Goal: Task Accomplishment & Management: Manage account settings

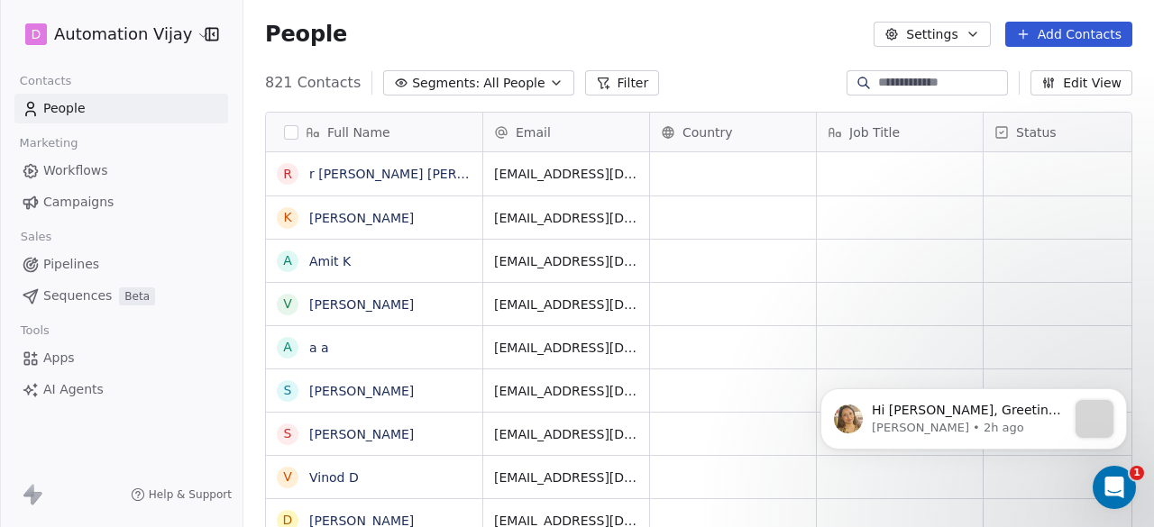
scroll to position [450, 896]
click at [166, 27] on html "D Automation Vijay Contacts People Marketing Workflows Campaigns Sales Pipeline…" at bounding box center [577, 263] width 1154 height 527
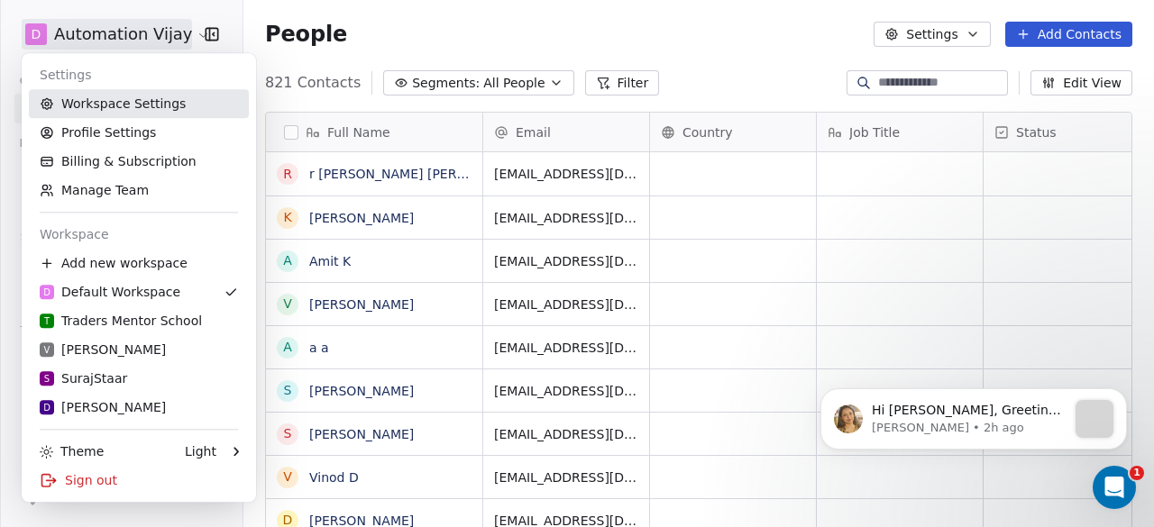
click at [154, 94] on link "Workspace Settings" at bounding box center [139, 103] width 220 height 29
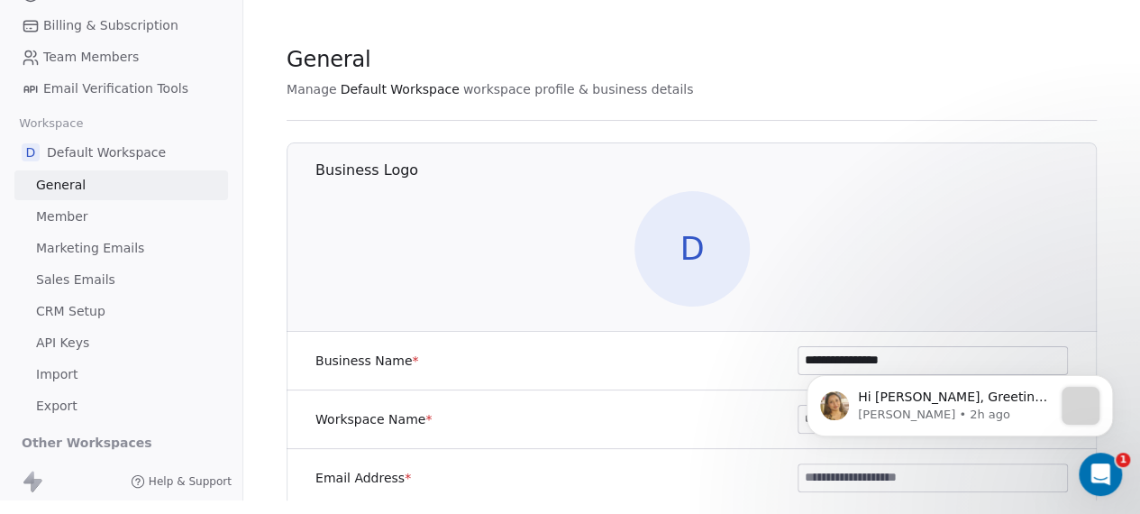
scroll to position [44, 0]
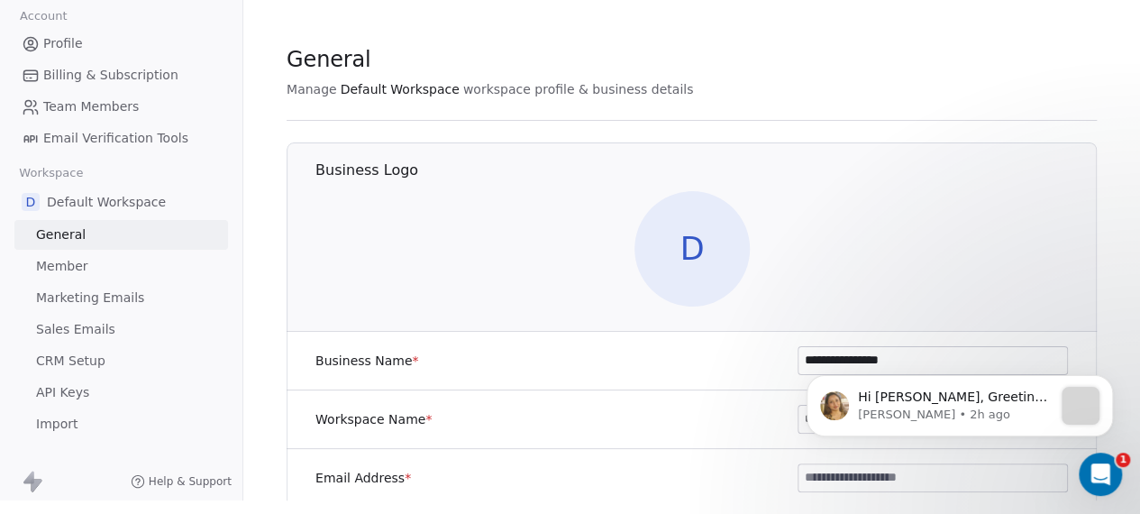
click at [94, 251] on link "Member" at bounding box center [121, 266] width 214 height 30
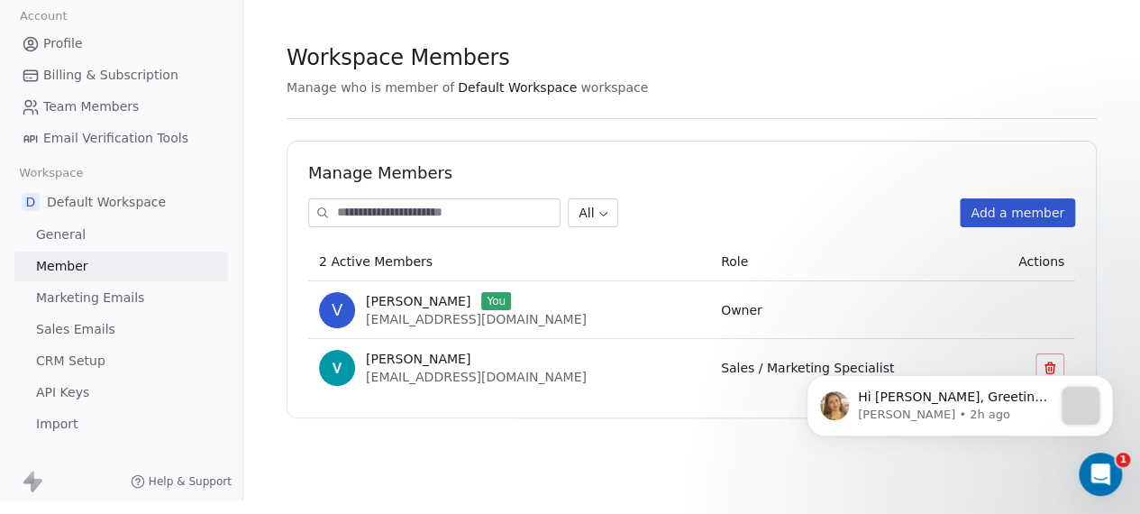
scroll to position [134, 0]
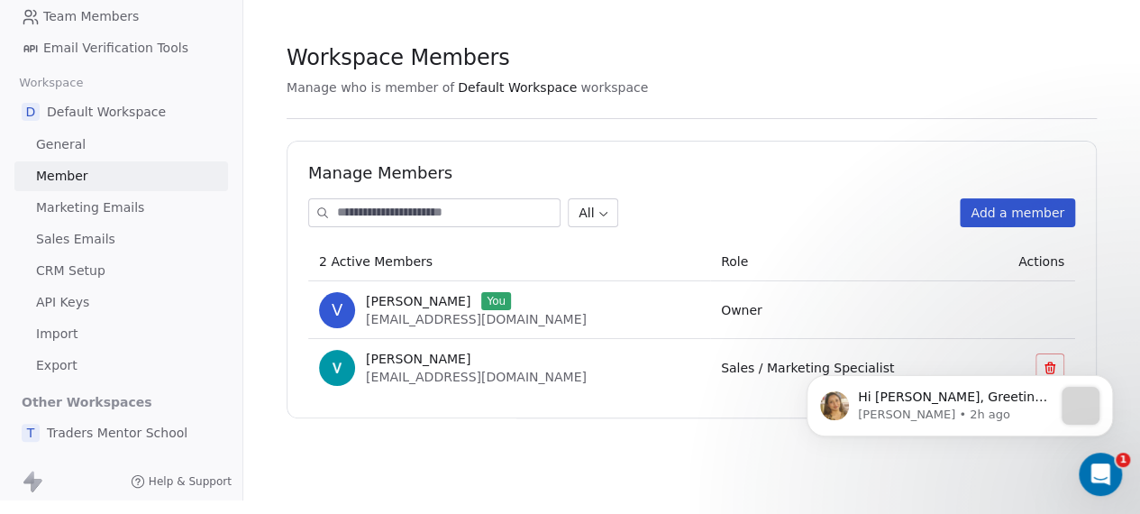
click at [101, 201] on span "Marketing Emails" at bounding box center [90, 207] width 108 height 19
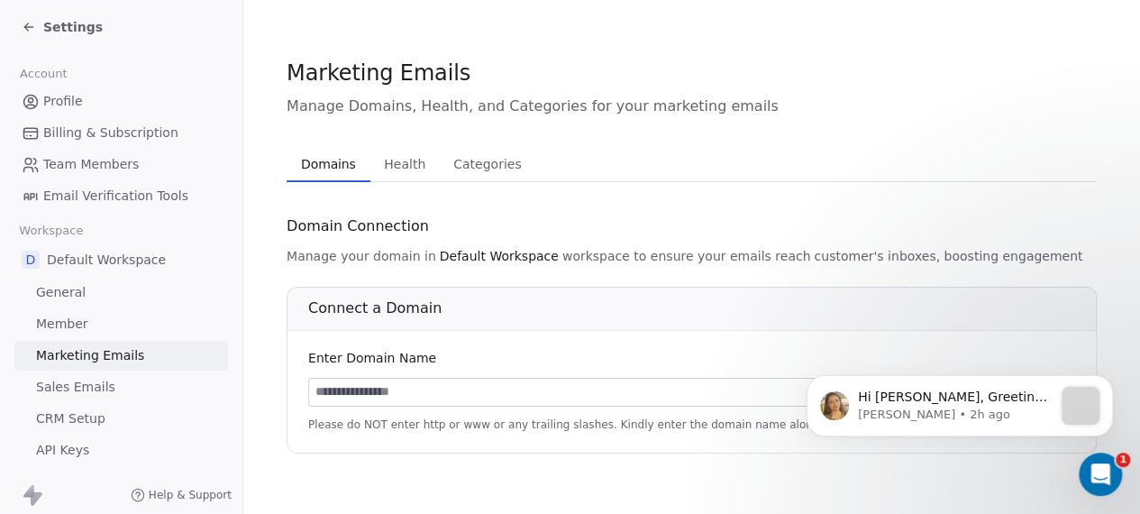
click at [28, 27] on icon at bounding box center [28, 27] width 8 height 0
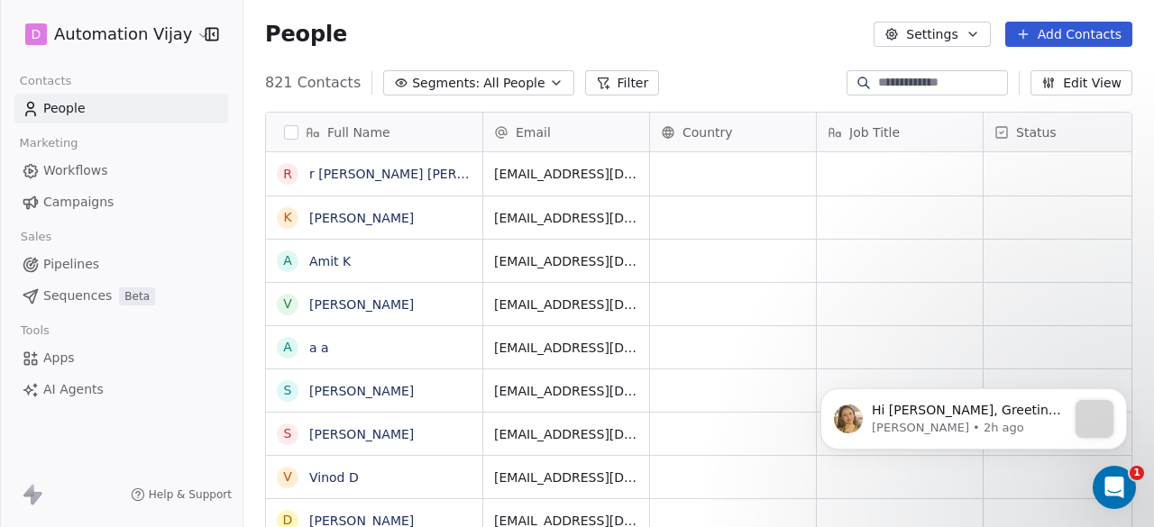
scroll to position [450, 896]
click at [120, 44] on html "D Automation Vijay Contacts People Marketing Workflows Campaigns Sales Pipeline…" at bounding box center [577, 263] width 1154 height 527
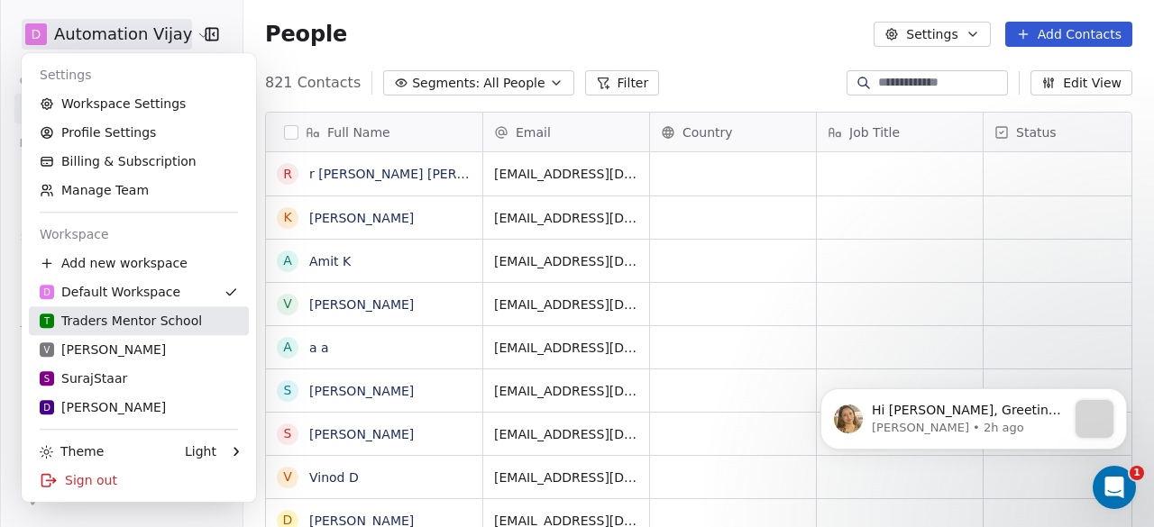
click at [106, 333] on link "T Traders Mentor School" at bounding box center [139, 320] width 220 height 29
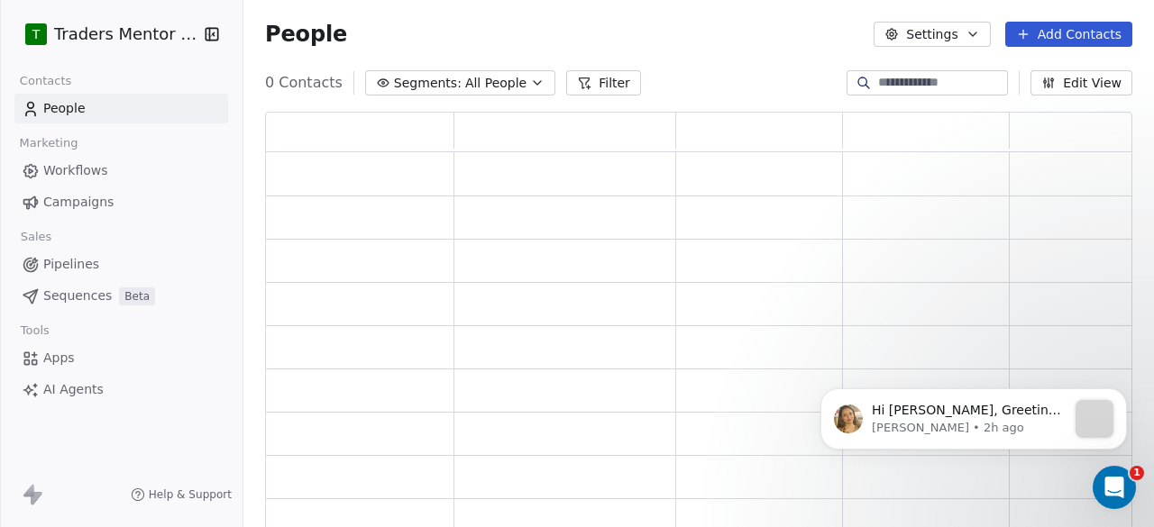
scroll to position [406, 853]
click at [136, 35] on html "T Traders Mentor School Contacts People Marketing Workflows Campaigns Sales Pip…" at bounding box center [577, 263] width 1154 height 527
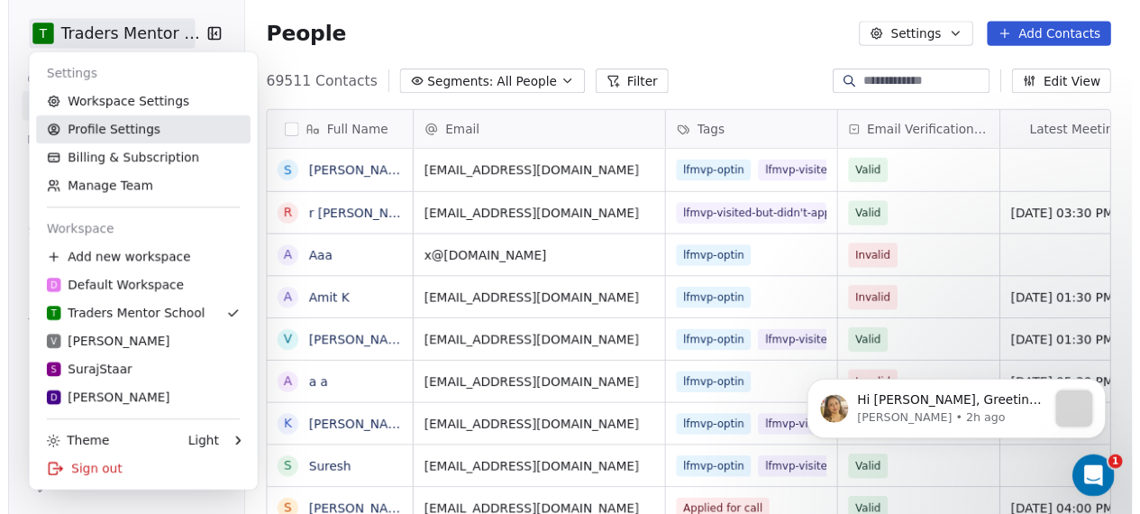
scroll to position [450, 896]
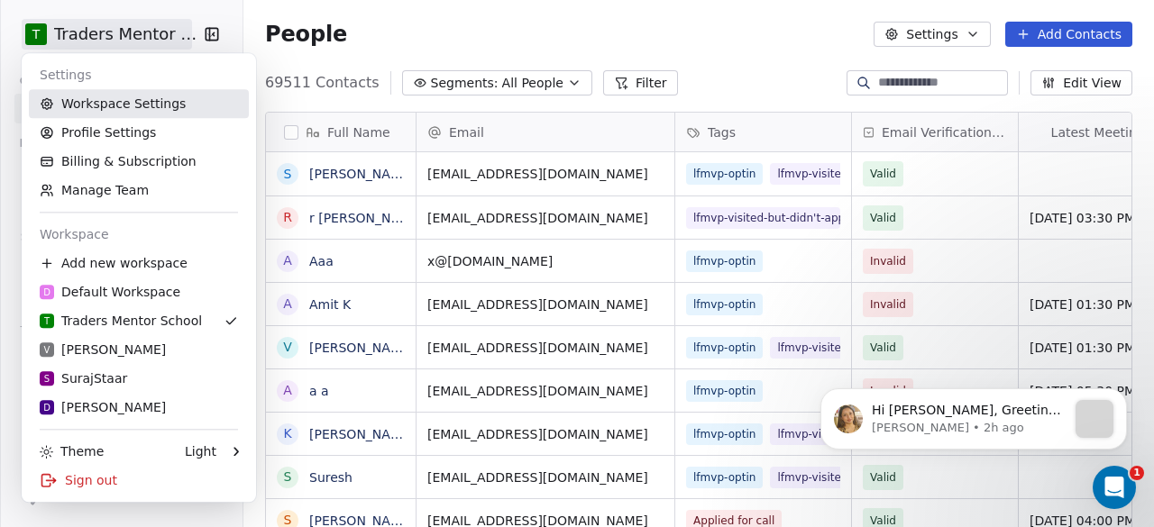
click at [137, 107] on link "Workspace Settings" at bounding box center [139, 103] width 220 height 29
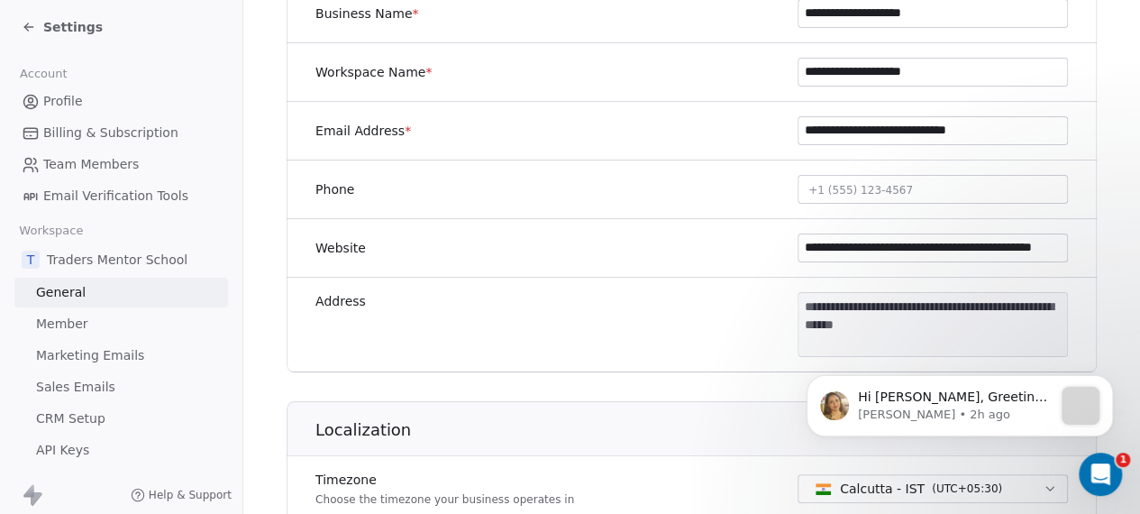
click at [68, 33] on span "Settings" at bounding box center [72, 27] width 59 height 18
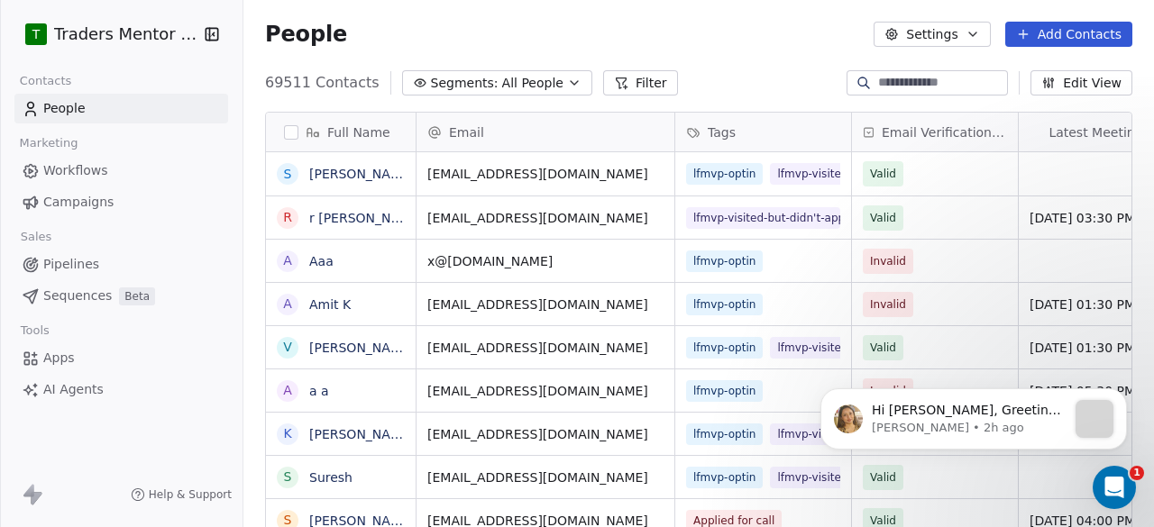
click at [96, 33] on html "T Traders Mentor School Contacts People Marketing Workflows Campaigns Sales Pip…" at bounding box center [577, 263] width 1154 height 527
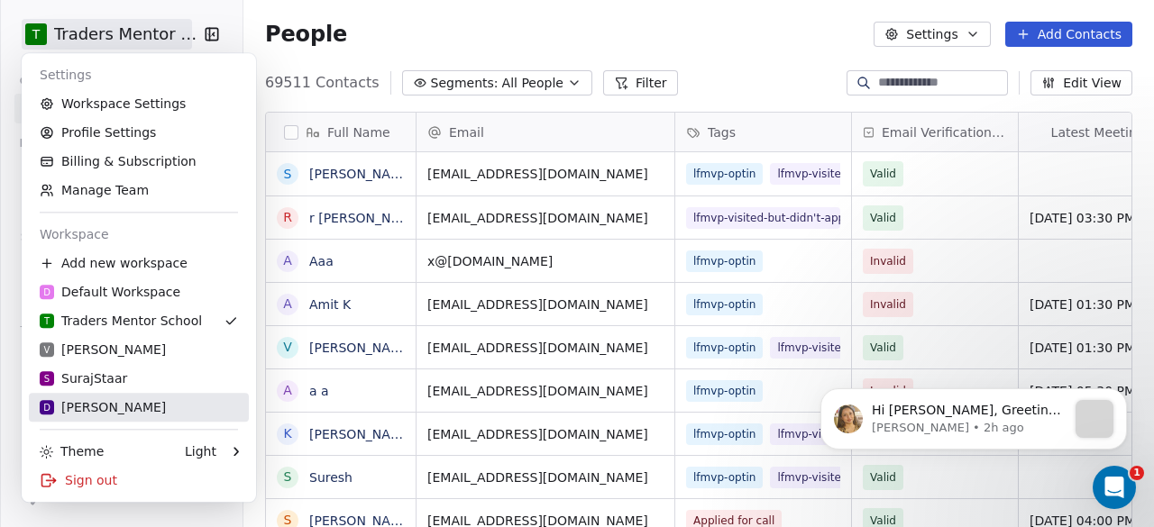
click at [108, 407] on div "D Deepali" at bounding box center [139, 407] width 198 height 18
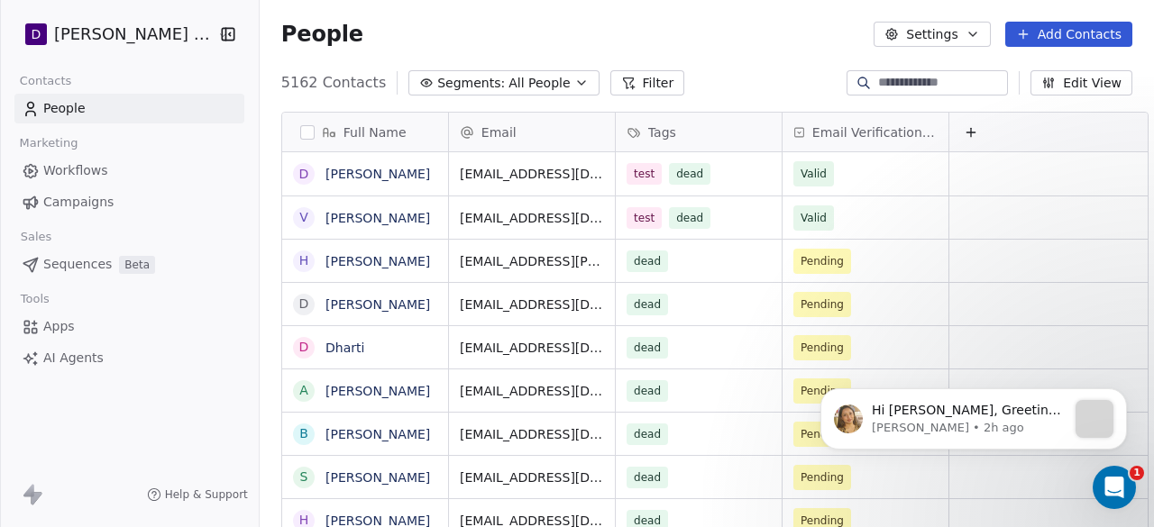
click at [158, 39] on html "D Deepali Nutrition Contacts People Marketing Workflows Campaigns Sales Sequenc…" at bounding box center [577, 263] width 1154 height 527
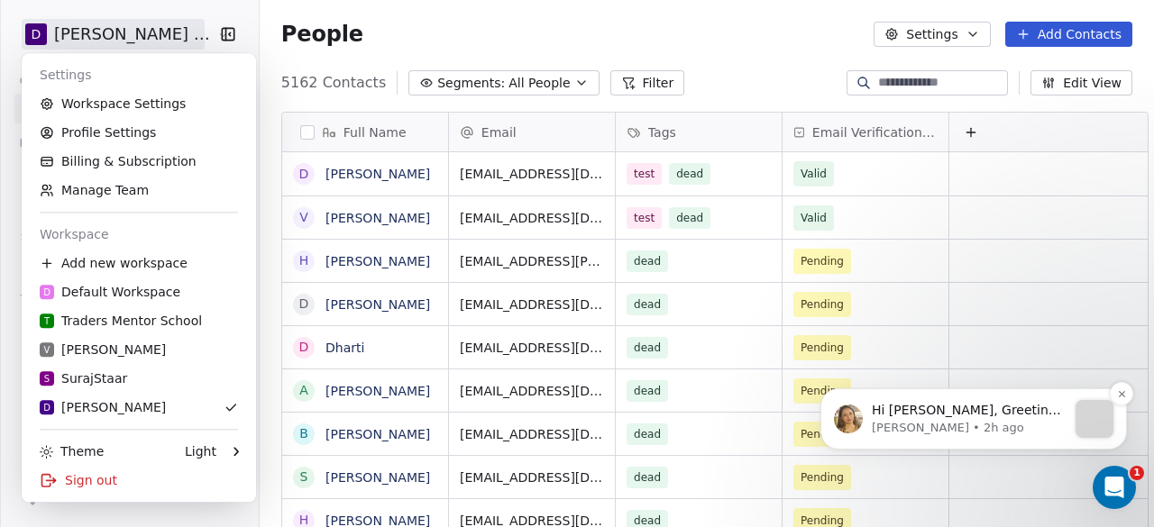
click at [1095, 424] on div "message notification from Harinder, 2h ago. Hi Vijay, Greetings from Swipe One …" at bounding box center [1094, 419] width 38 height 38
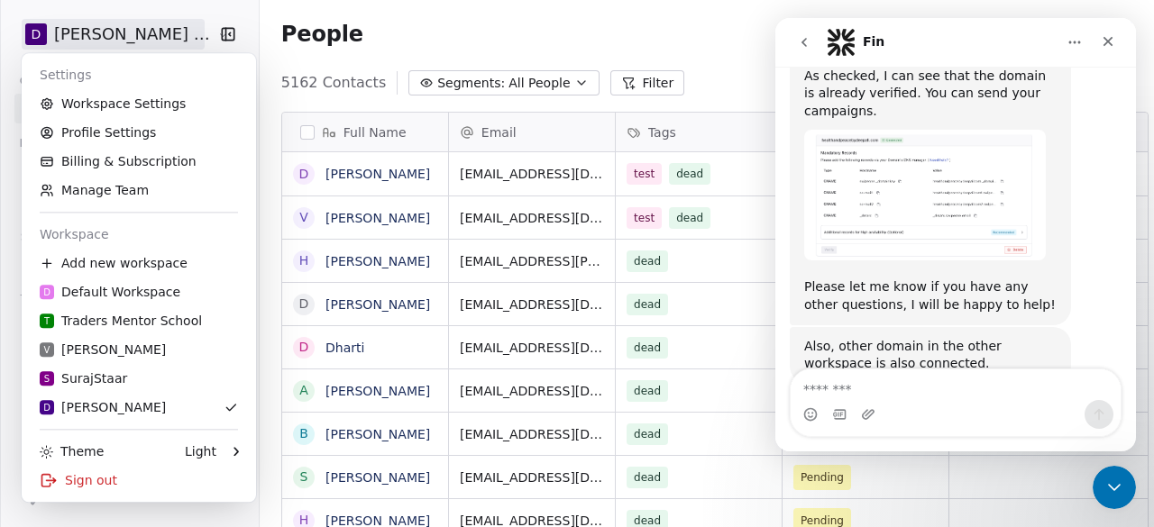
click at [1109, 485] on icon "Close Intercom Messenger" at bounding box center [1114, 487] width 13 height 7
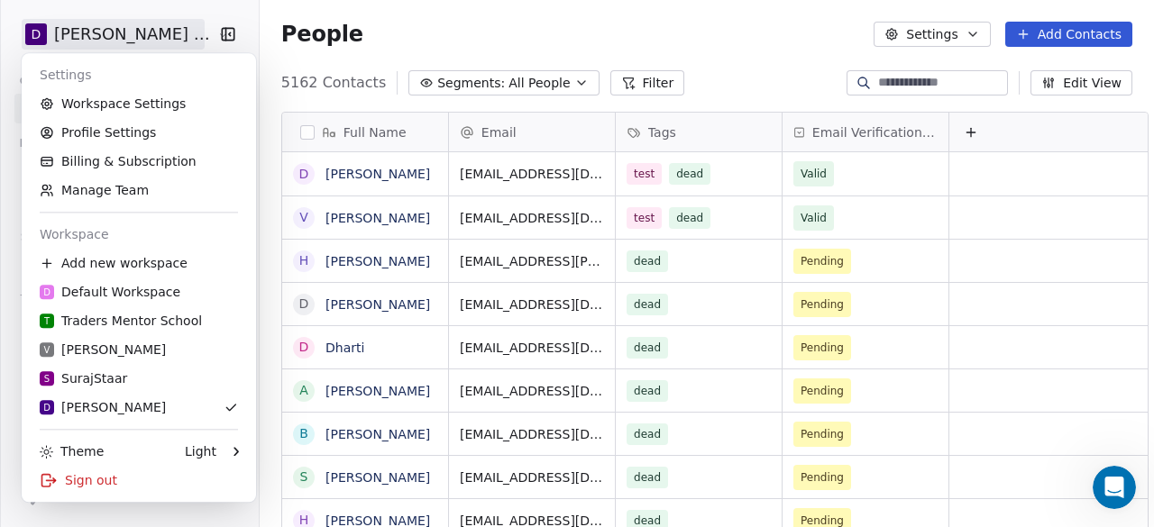
click at [1102, 489] on icon "Open Intercom Messenger" at bounding box center [1115, 488] width 30 height 30
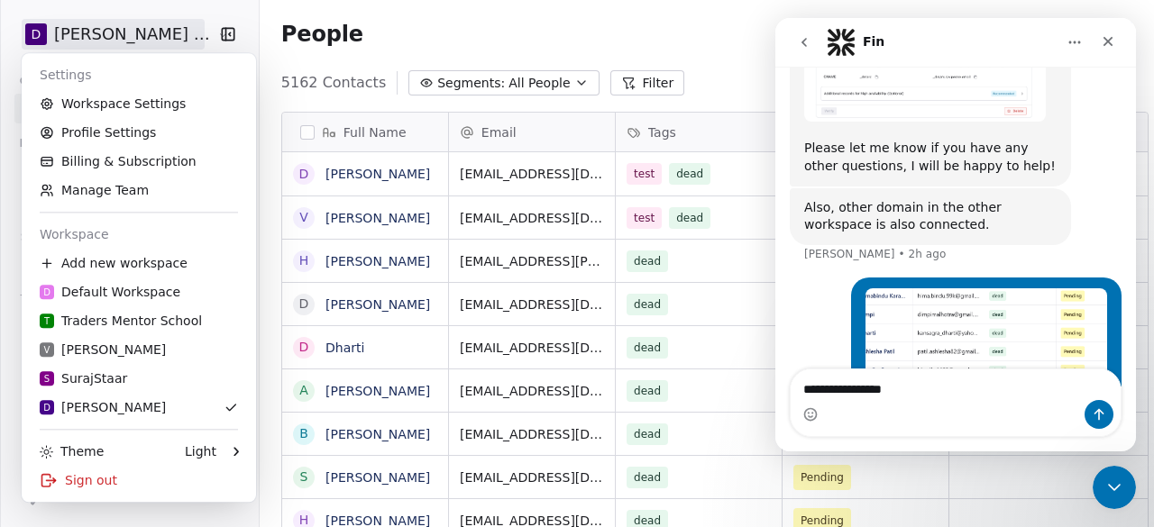
type textarea "**********"
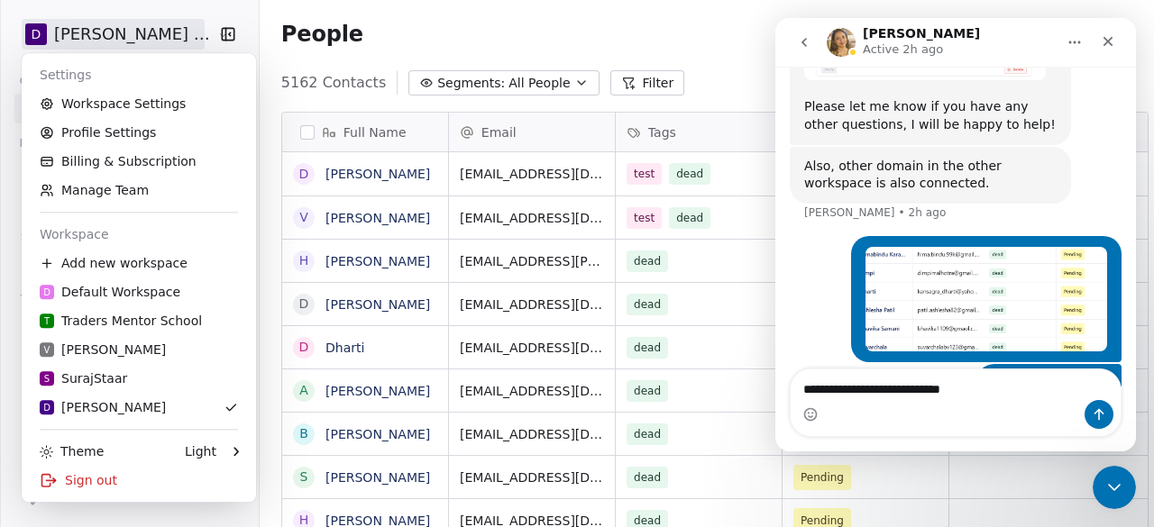
type textarea "**********"
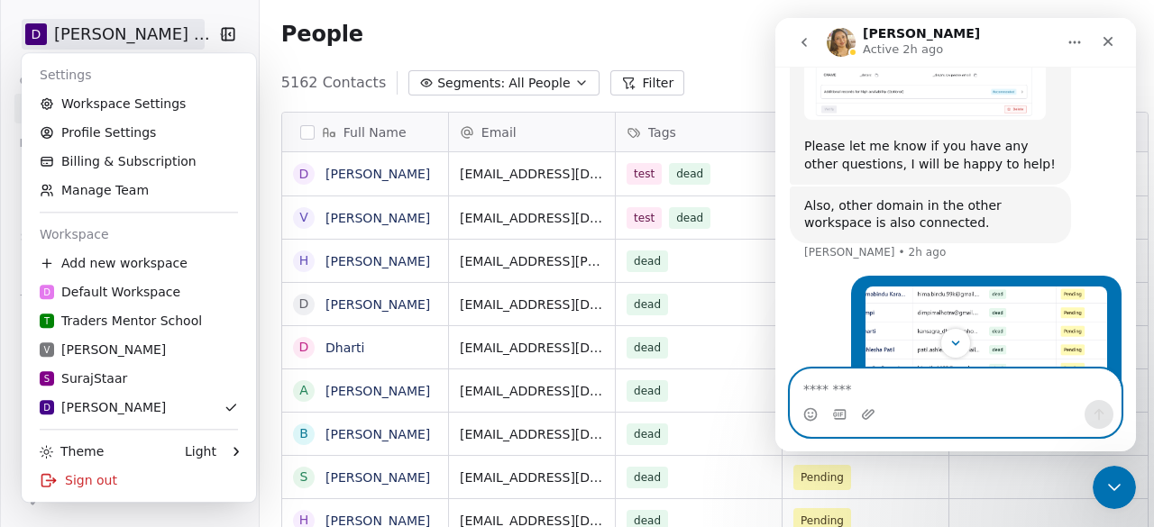
scroll to position [828, 0]
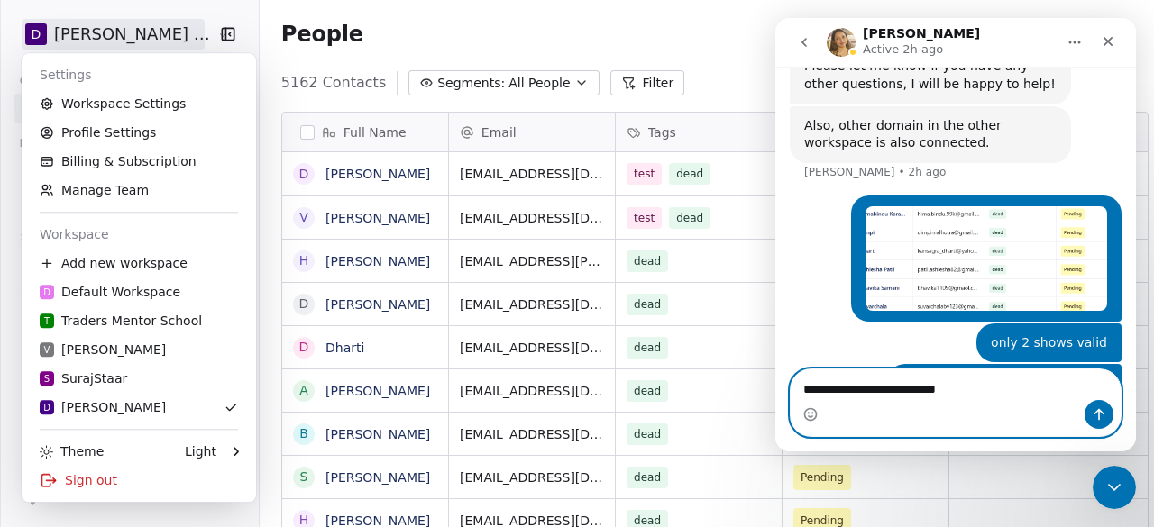
type textarea "**********"
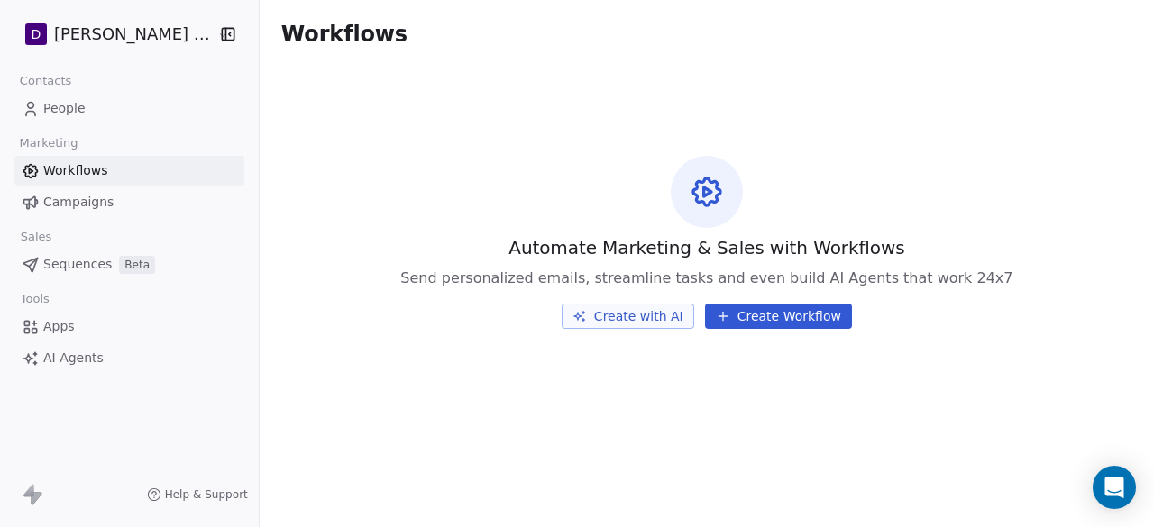
click at [533, 96] on div "Automate Marketing & Sales with Workflows Send personalized emails, streamline …" at bounding box center [707, 241] width 894 height 347
click at [95, 208] on span "Campaigns" at bounding box center [78, 202] width 70 height 19
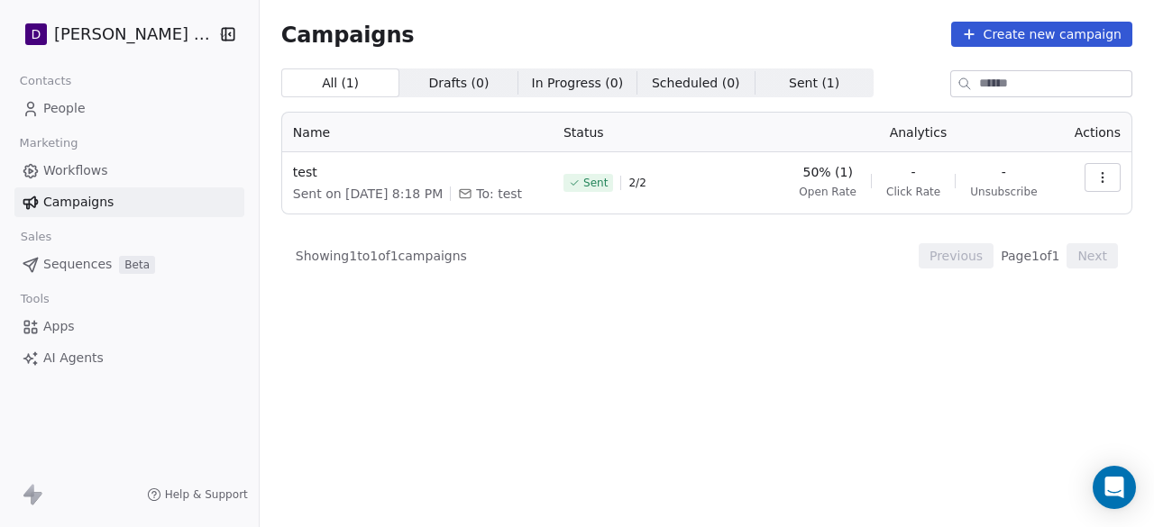
click at [85, 100] on link "People" at bounding box center [129, 109] width 230 height 30
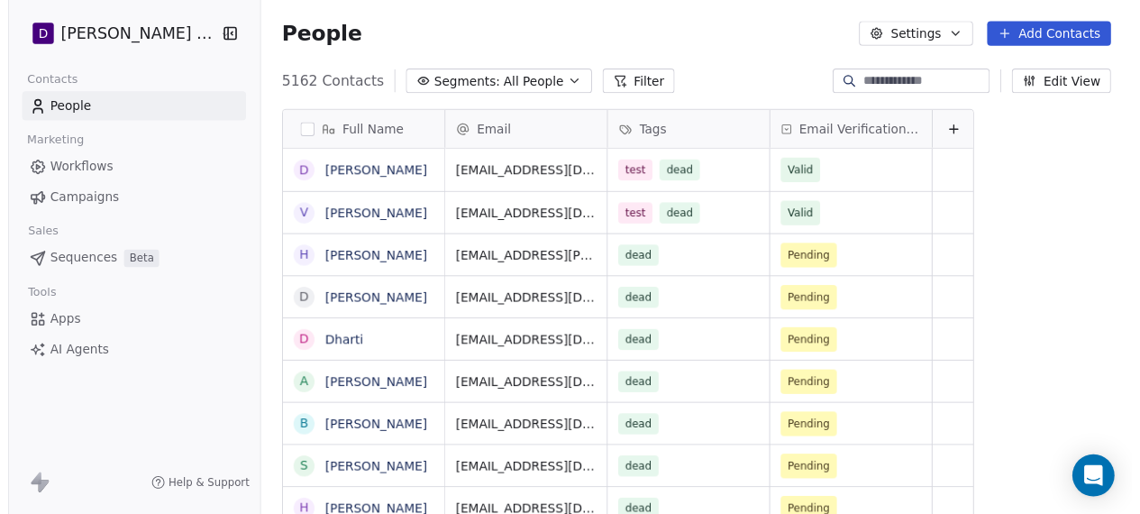
scroll to position [450, 896]
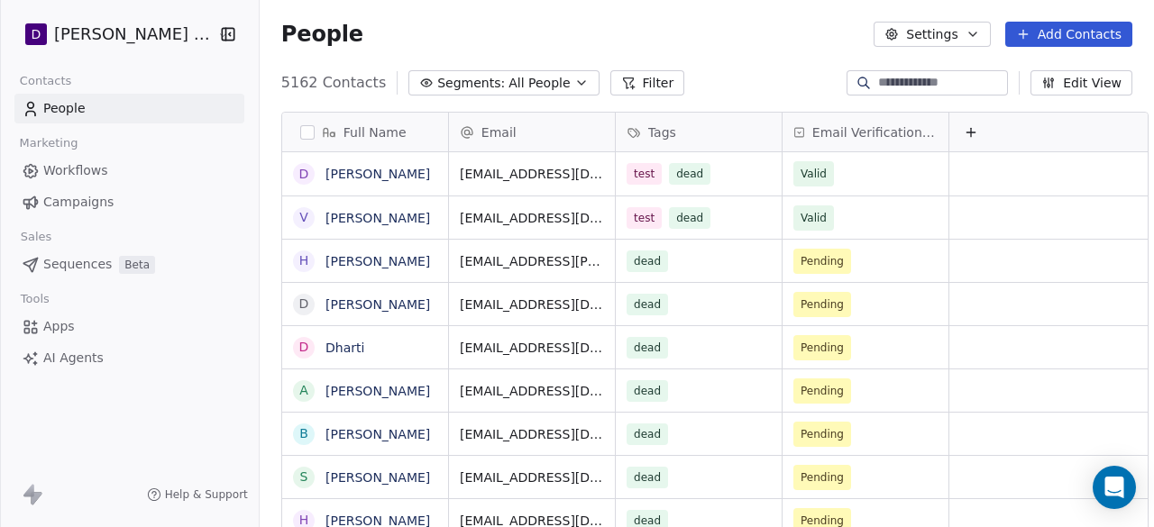
click at [965, 39] on button "Settings" at bounding box center [931, 34] width 116 height 25
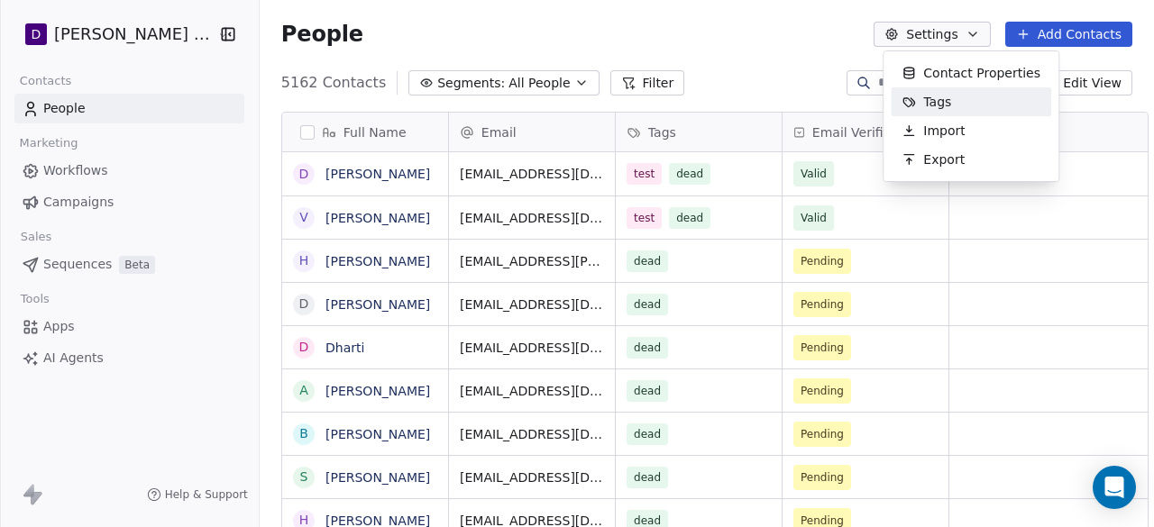
click at [948, 104] on div "Tags" at bounding box center [925, 101] width 71 height 29
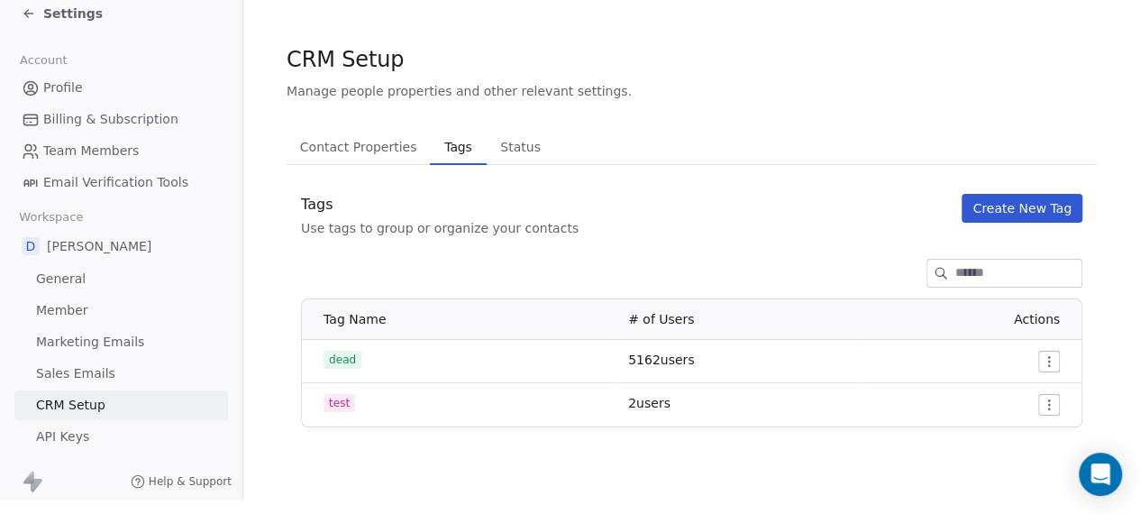
scroll to position [12, 0]
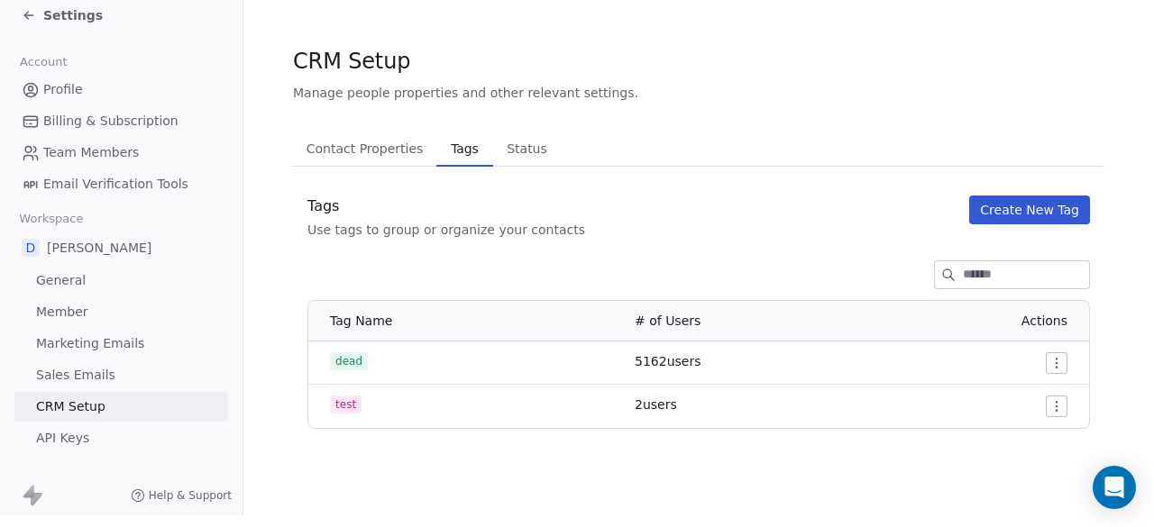
click at [1054, 345] on html "Settings Account Profile Billing & Subscription Team Members Email Verification…" at bounding box center [577, 251] width 1154 height 527
click at [1029, 395] on span "Edit" at bounding box center [1024, 399] width 24 height 18
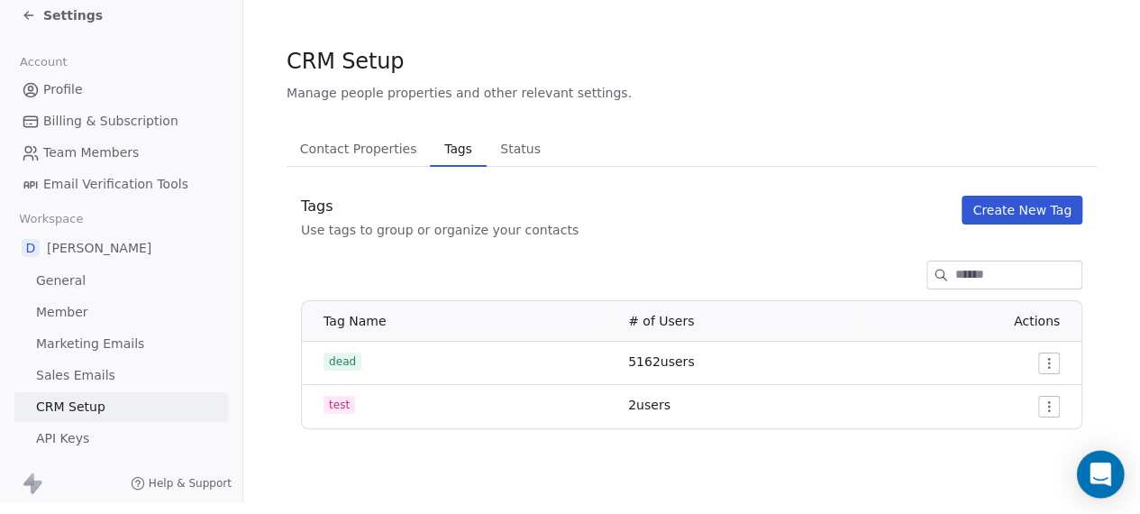
click at [1101, 465] on icon "Open Intercom Messenger" at bounding box center [1100, 473] width 21 height 23
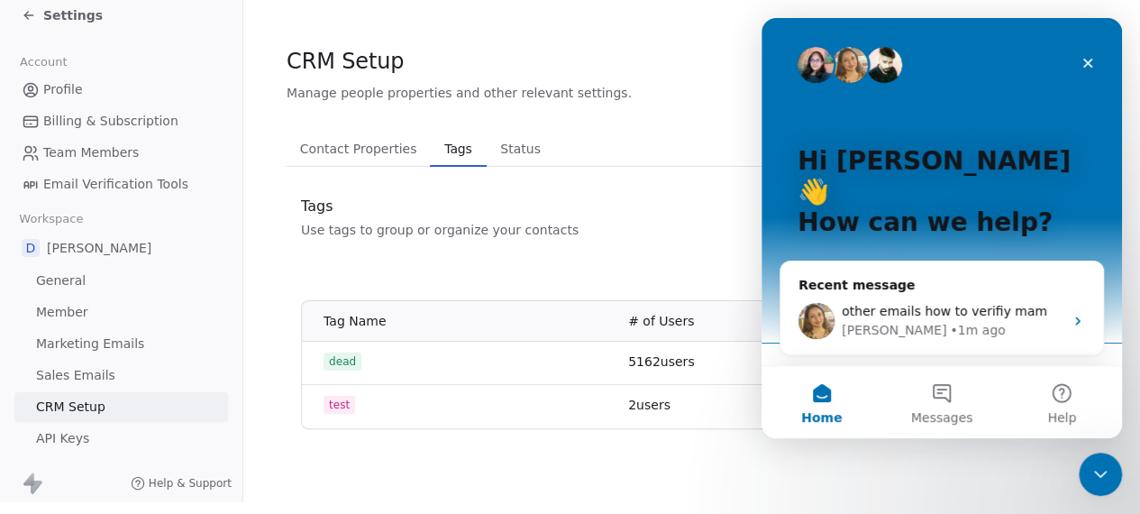
scroll to position [0, 0]
click at [993, 304] on span "other emails how to verifiy mam" at bounding box center [944, 311] width 205 height 14
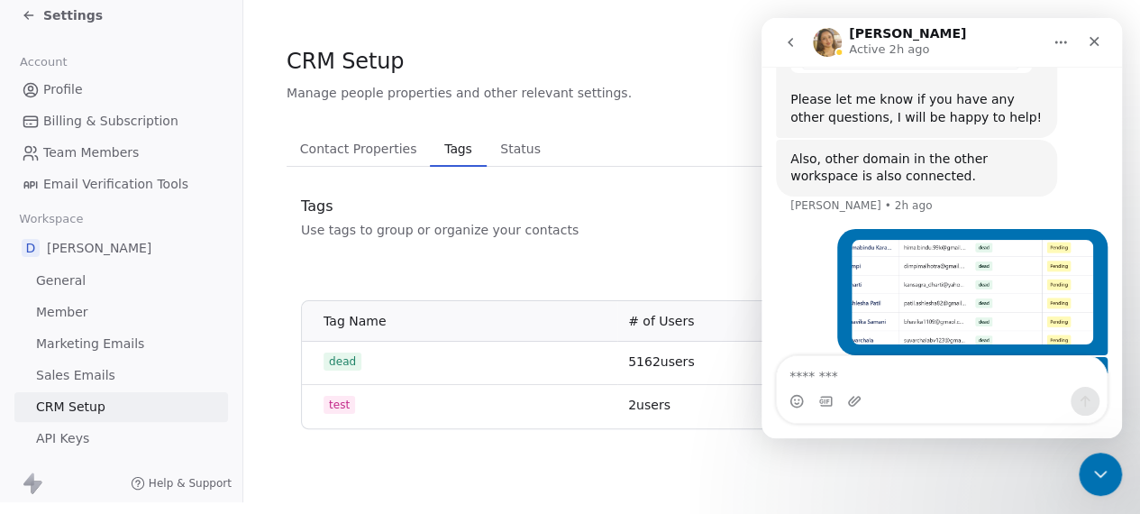
scroll to position [842, 0]
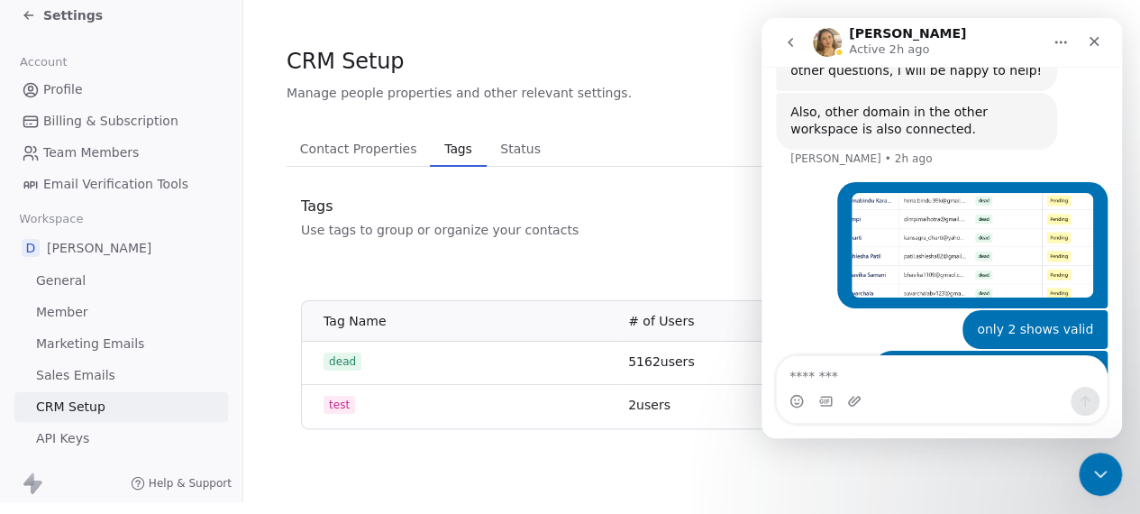
click at [1106, 483] on icon "Close Intercom Messenger" at bounding box center [1101, 474] width 22 height 22
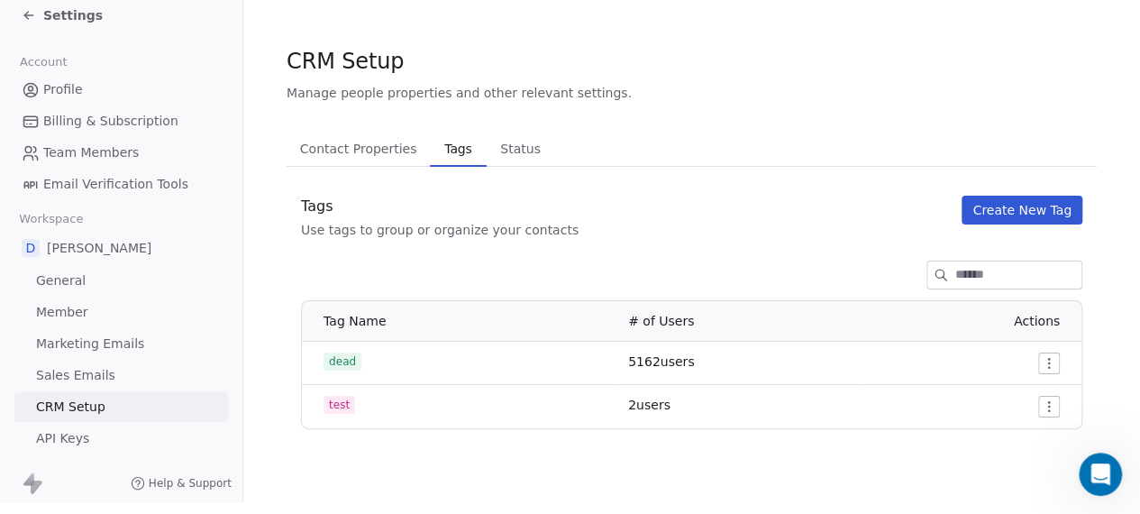
click at [1105, 482] on icon "Open Intercom Messenger" at bounding box center [1101, 475] width 30 height 30
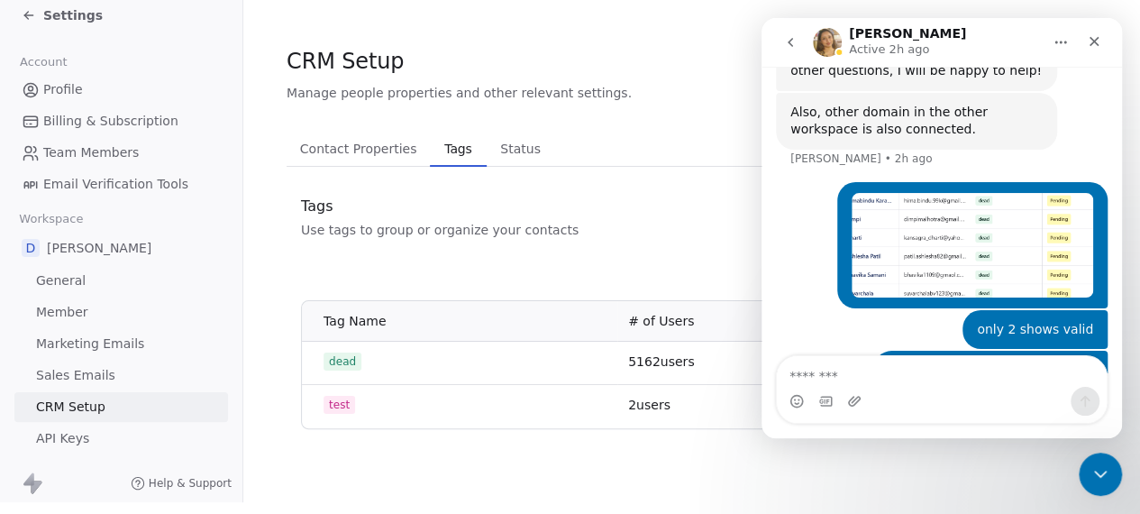
click at [916, 372] on textarea "Message…" at bounding box center [942, 371] width 330 height 31
click at [1093, 459] on div "Close Intercom Messenger" at bounding box center [1100, 473] width 43 height 43
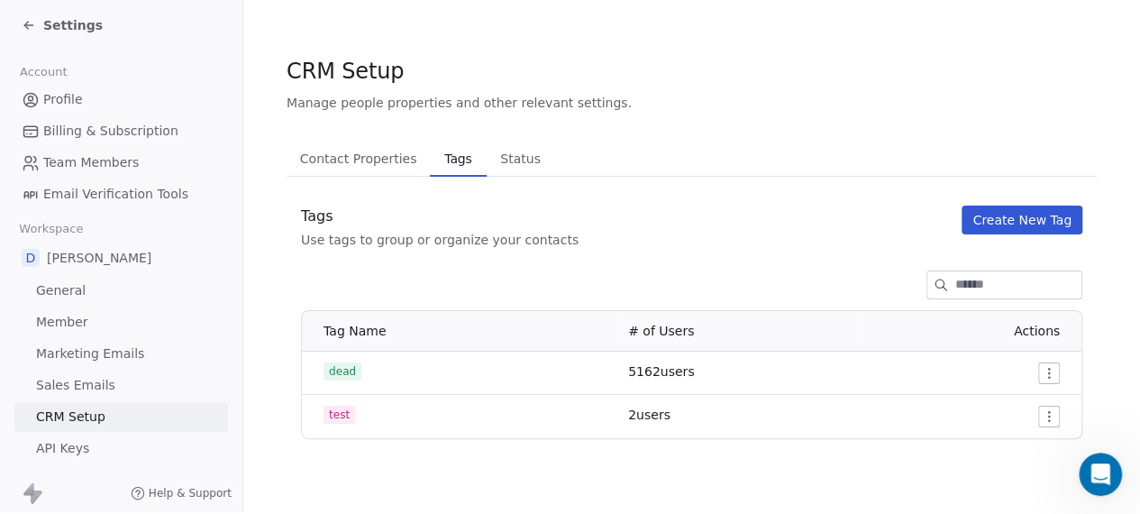
scroll to position [0, 0]
click at [34, 30] on icon at bounding box center [29, 27] width 14 height 14
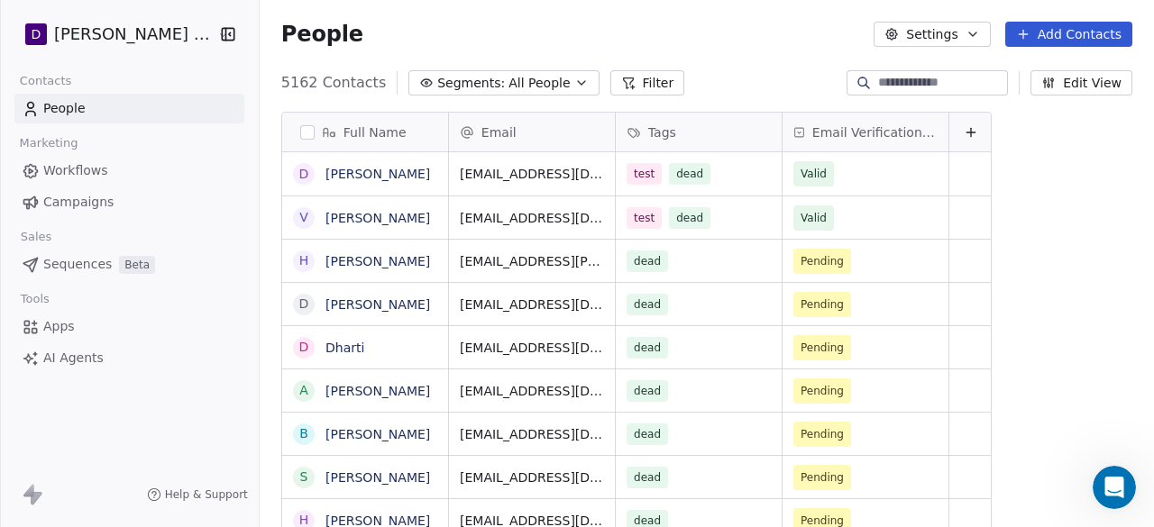
scroll to position [450, 896]
click at [65, 333] on span "Apps" at bounding box center [59, 326] width 32 height 19
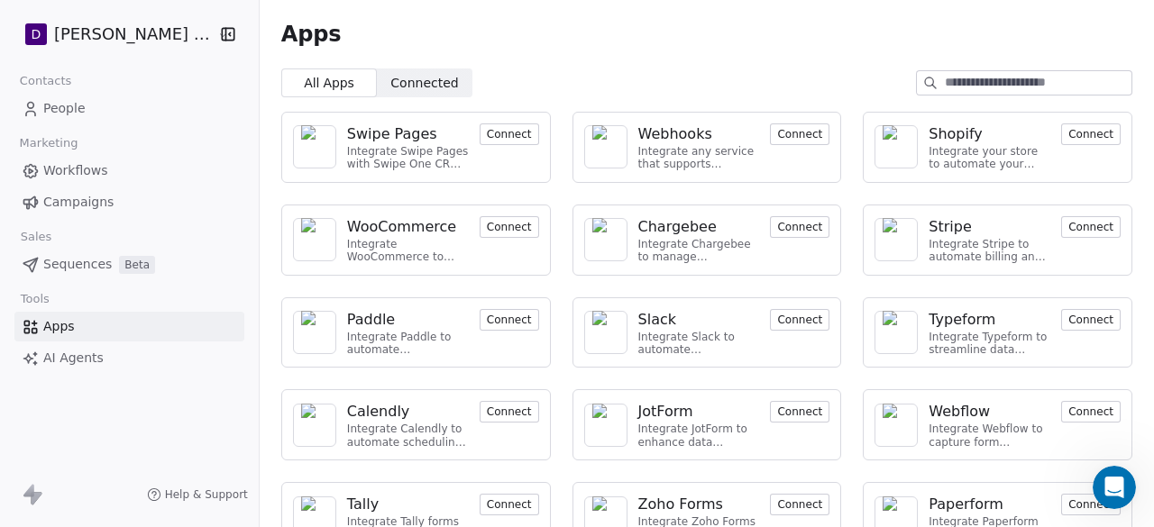
click at [391, 95] on span "Connected Connected" at bounding box center [425, 82] width 96 height 29
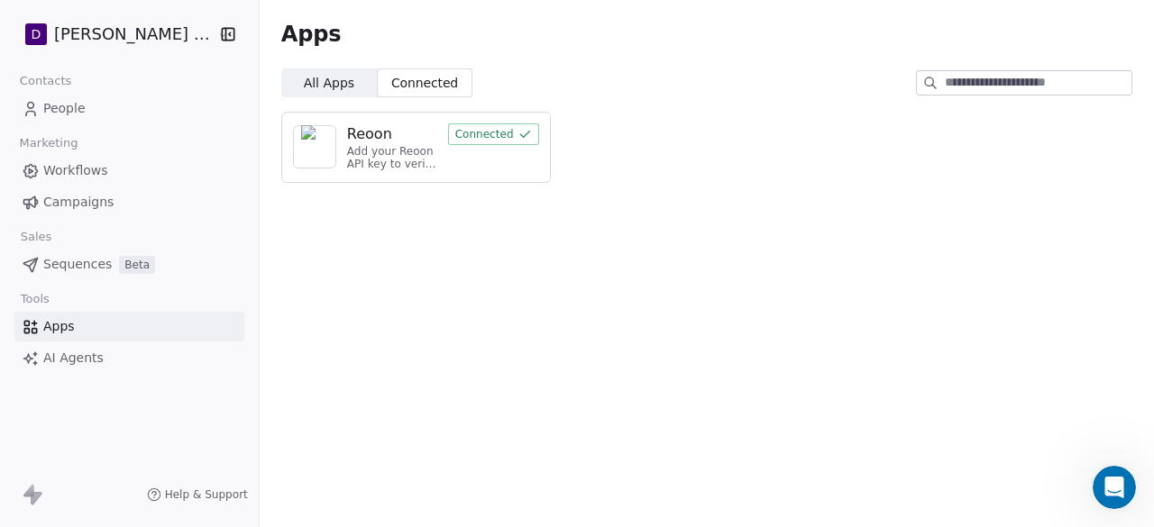
click at [332, 90] on span "All Apps" at bounding box center [329, 83] width 50 height 19
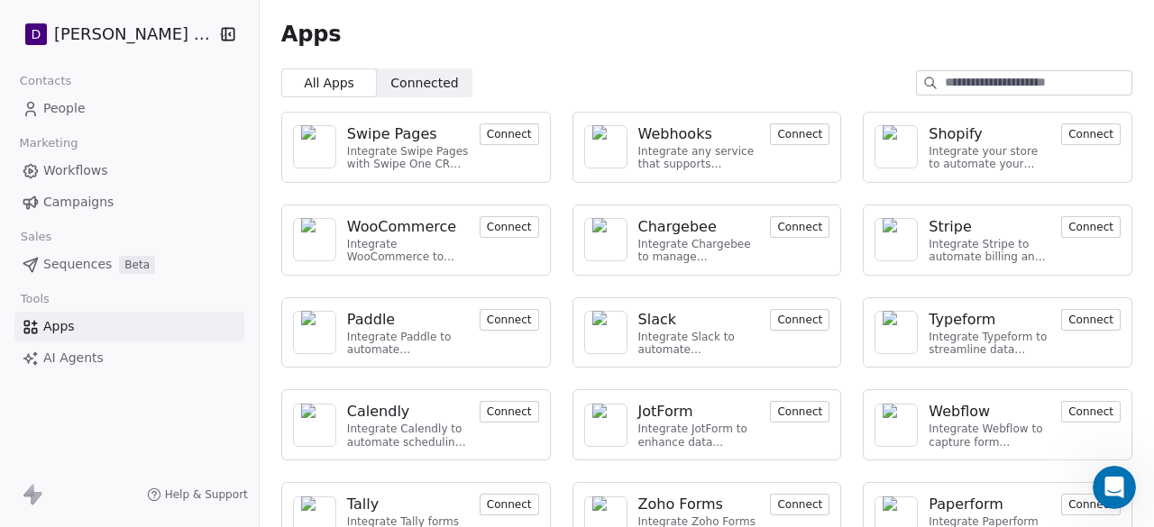
click at [776, 136] on button "Connect" at bounding box center [799, 134] width 59 height 22
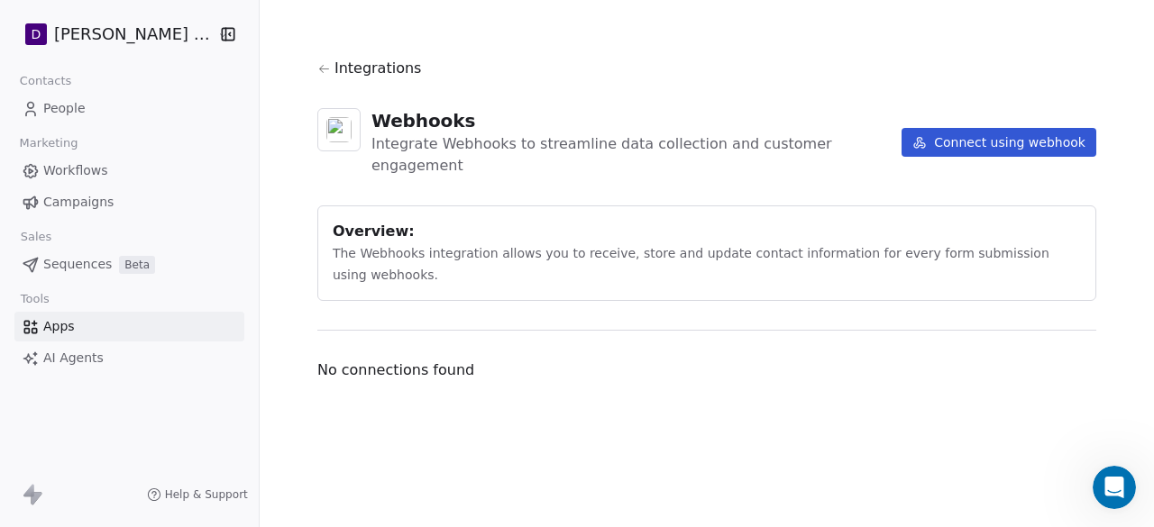
click at [1008, 132] on button "Connect using webhook" at bounding box center [998, 142] width 195 height 29
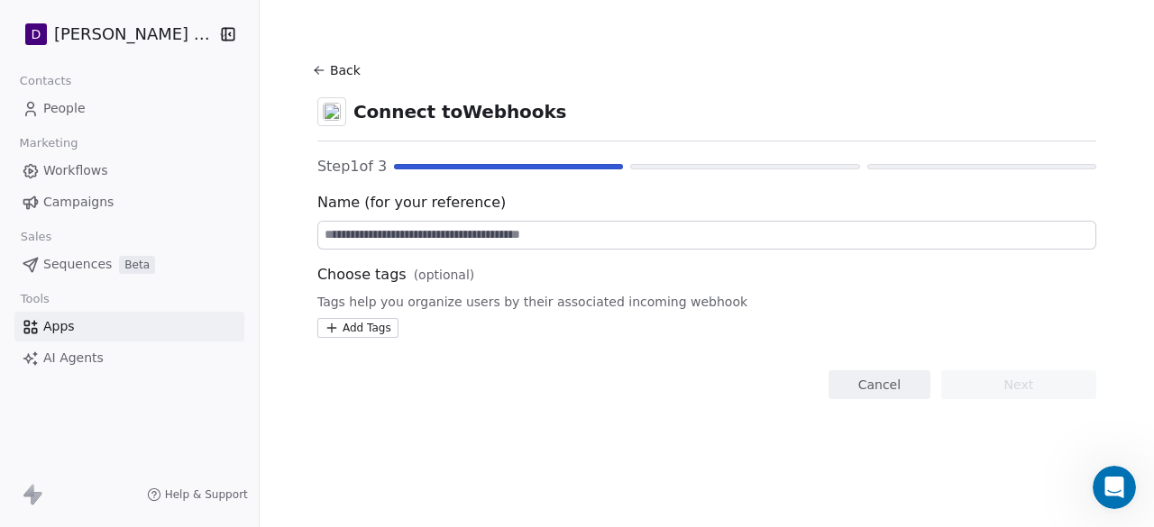
click at [320, 75] on button "Back" at bounding box center [339, 70] width 58 height 32
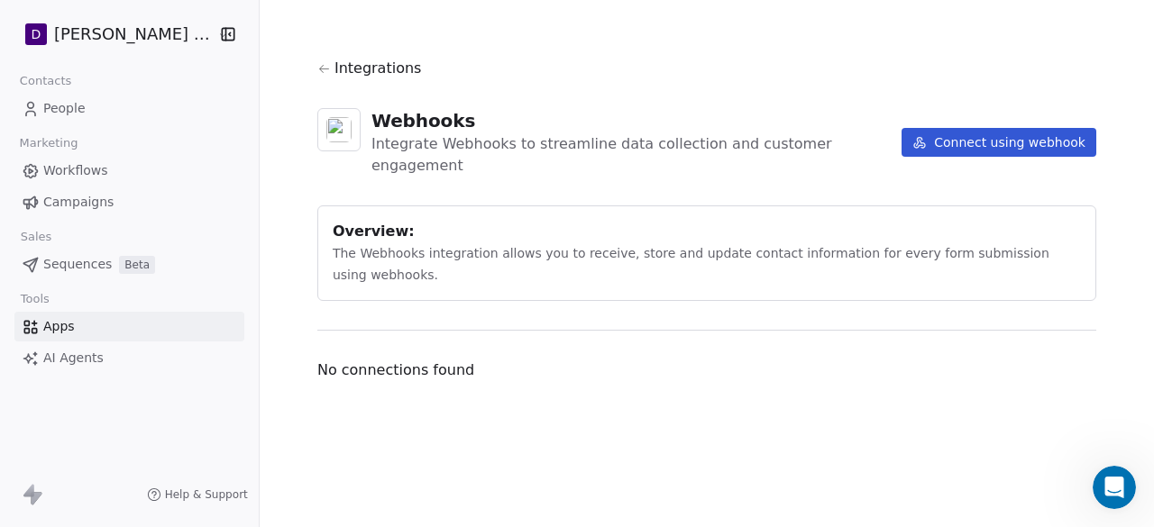
click at [320, 75] on icon at bounding box center [324, 69] width 14 height 14
